Goal: Information Seeking & Learning: Learn about a topic

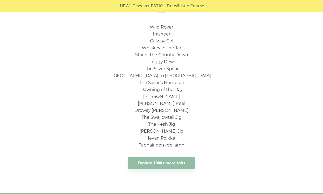
scroll to position [377, 0]
click at [167, 165] on link "Explore 1000+ more tabs" at bounding box center [161, 163] width 67 height 13
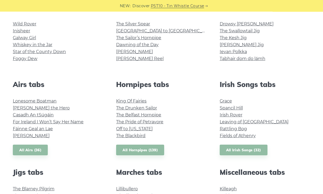
scroll to position [154, 0]
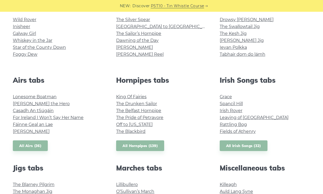
click at [34, 146] on link "All Airs (36)" at bounding box center [30, 145] width 35 height 11
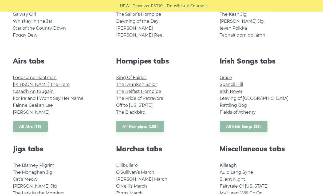
scroll to position [173, 0]
click at [242, 128] on link "All Irish Songs (32)" at bounding box center [244, 126] width 48 height 11
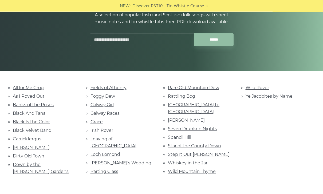
scroll to position [69, 0]
click at [191, 169] on link "Wild Mountain Thyme" at bounding box center [192, 171] width 48 height 5
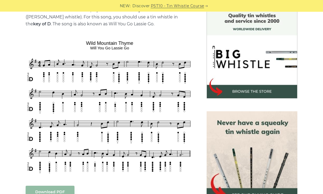
scroll to position [145, 0]
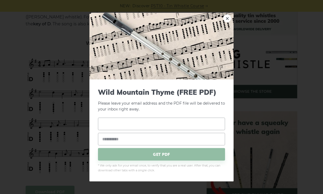
click at [113, 130] on input "text" at bounding box center [161, 124] width 127 height 13
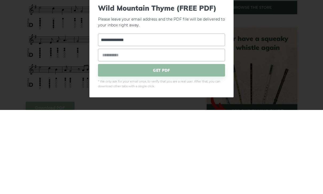
type input "**********"
click at [114, 133] on input "email" at bounding box center [161, 139] width 127 height 13
type input "**********"
click at [164, 148] on span "GET PDF" at bounding box center [161, 154] width 127 height 13
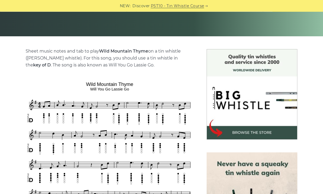
scroll to position [103, 0]
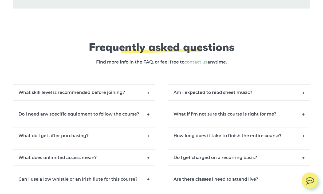
scroll to position [3825, 0]
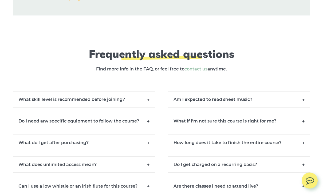
click at [234, 101] on h6 "Am I expected to read sheet music?" at bounding box center [239, 100] width 142 height 16
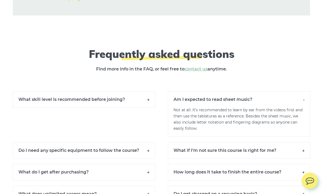
click at [235, 150] on h6 "What if I’m not sure this course is right for me?" at bounding box center [239, 150] width 142 height 16
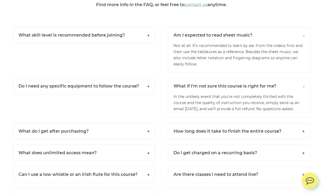
scroll to position [3890, 0]
click at [248, 137] on h6 "How long does it take to finish the entire course?" at bounding box center [239, 131] width 142 height 16
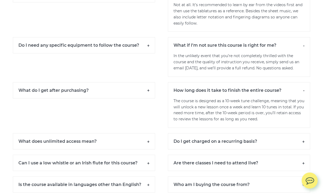
click at [226, 146] on h6 "Do I get charged on a recurring basis?" at bounding box center [239, 142] width 142 height 16
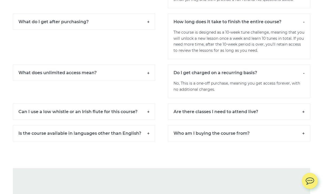
scroll to position [4008, 0]
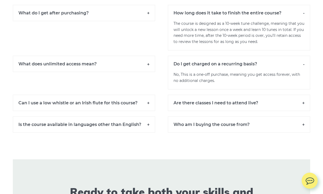
click at [228, 106] on h6 "Are there classes I need to attend live?" at bounding box center [239, 103] width 142 height 16
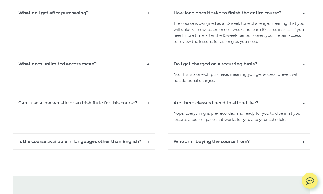
click at [229, 143] on h6 "Who am I buying the course from?" at bounding box center [239, 142] width 142 height 16
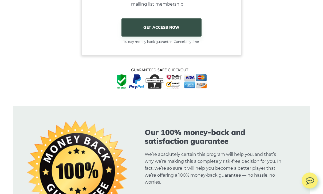
scroll to position [3600, 0]
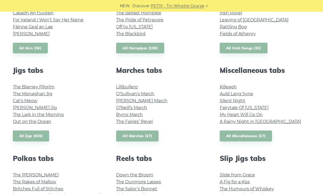
scroll to position [252, 0]
click at [30, 135] on link "All Jigs (436)" at bounding box center [31, 136] width 36 height 11
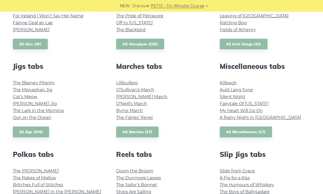
scroll to position [256, 0]
click at [132, 129] on link "All Marches (37)" at bounding box center [137, 132] width 42 height 11
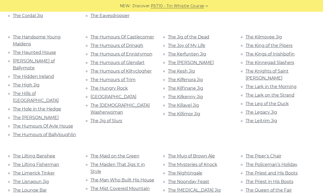
scroll to position [907, 0]
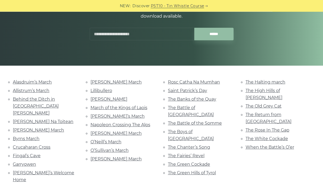
scroll to position [75, 0]
click at [184, 108] on link "The Battle of [GEOGRAPHIC_DATA]" at bounding box center [191, 111] width 46 height 12
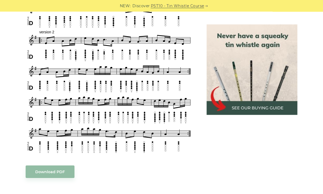
scroll to position [413, 0]
click at [53, 166] on link "Download PDF" at bounding box center [50, 172] width 49 height 13
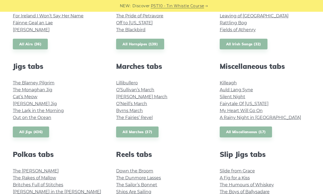
click at [243, 134] on link "All Miscellaneous (17)" at bounding box center [246, 132] width 53 height 11
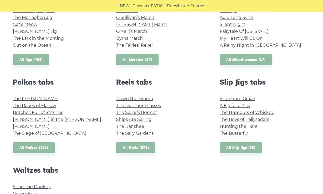
scroll to position [328, 0]
click at [29, 148] on link "All Polkas (129)" at bounding box center [34, 147] width 42 height 11
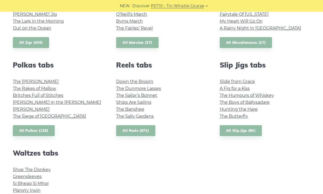
click at [134, 131] on link "All Reels (871)" at bounding box center [135, 130] width 39 height 11
click at [243, 131] on link "All Slip Jigs (95)" at bounding box center [241, 130] width 42 height 11
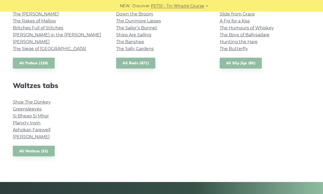
scroll to position [413, 0]
click at [32, 147] on link "All Waltzes (21)" at bounding box center [34, 151] width 42 height 11
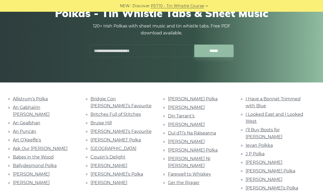
scroll to position [55, 0]
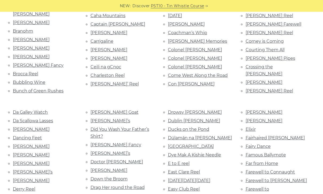
scroll to position [259, 0]
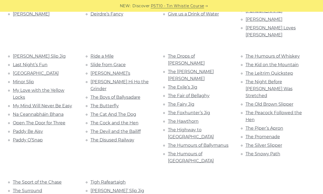
scroll to position [223, 0]
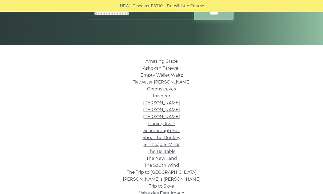
scroll to position [96, 0]
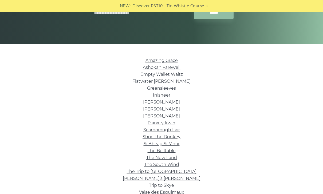
click at [160, 89] on link "Greensleeves" at bounding box center [161, 88] width 29 height 5
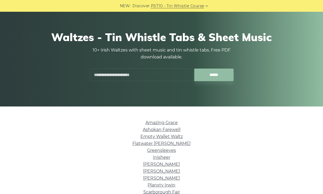
scroll to position [0, 0]
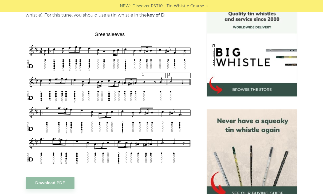
scroll to position [147, 0]
click at [57, 183] on link "Download PDF" at bounding box center [50, 183] width 49 height 13
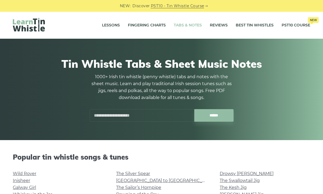
click at [104, 115] on input "text" at bounding box center [142, 115] width 105 height 13
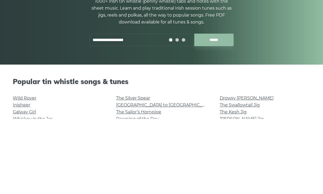
click at [220, 109] on input "******" at bounding box center [213, 115] width 39 height 13
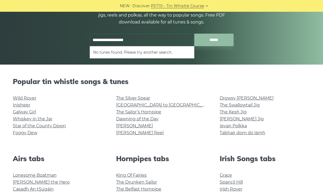
click at [142, 41] on input "**********" at bounding box center [142, 40] width 105 height 13
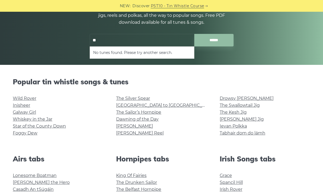
type input "*"
click at [218, 38] on input "******" at bounding box center [213, 40] width 39 height 13
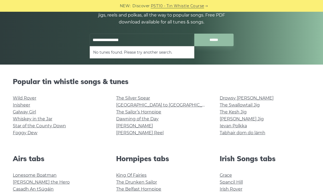
click at [133, 39] on input "**********" at bounding box center [142, 40] width 105 height 13
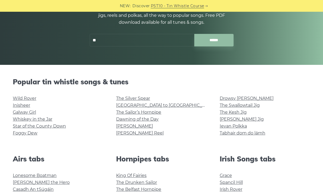
type input "*"
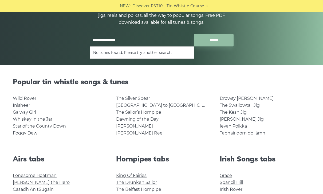
type input "**********"
click at [214, 40] on input "******" at bounding box center [213, 40] width 39 height 13
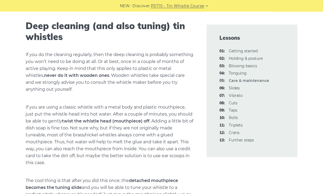
scroll to position [681, 0]
click at [41, 132] on p "If you are using a classic whistle with a metal body and plastic mouthpiece, ju…" at bounding box center [110, 135] width 168 height 62
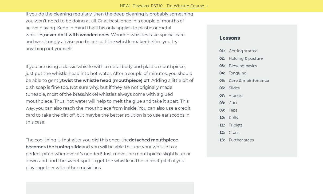
scroll to position [707, 0]
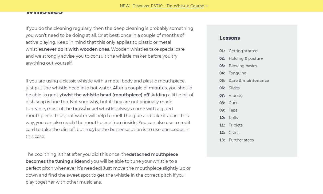
click at [237, 96] on link "07: Vibrato" at bounding box center [236, 95] width 14 height 5
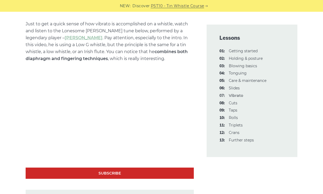
scroll to position [1446, 0]
